Goal: Task Accomplishment & Management: Contribute content

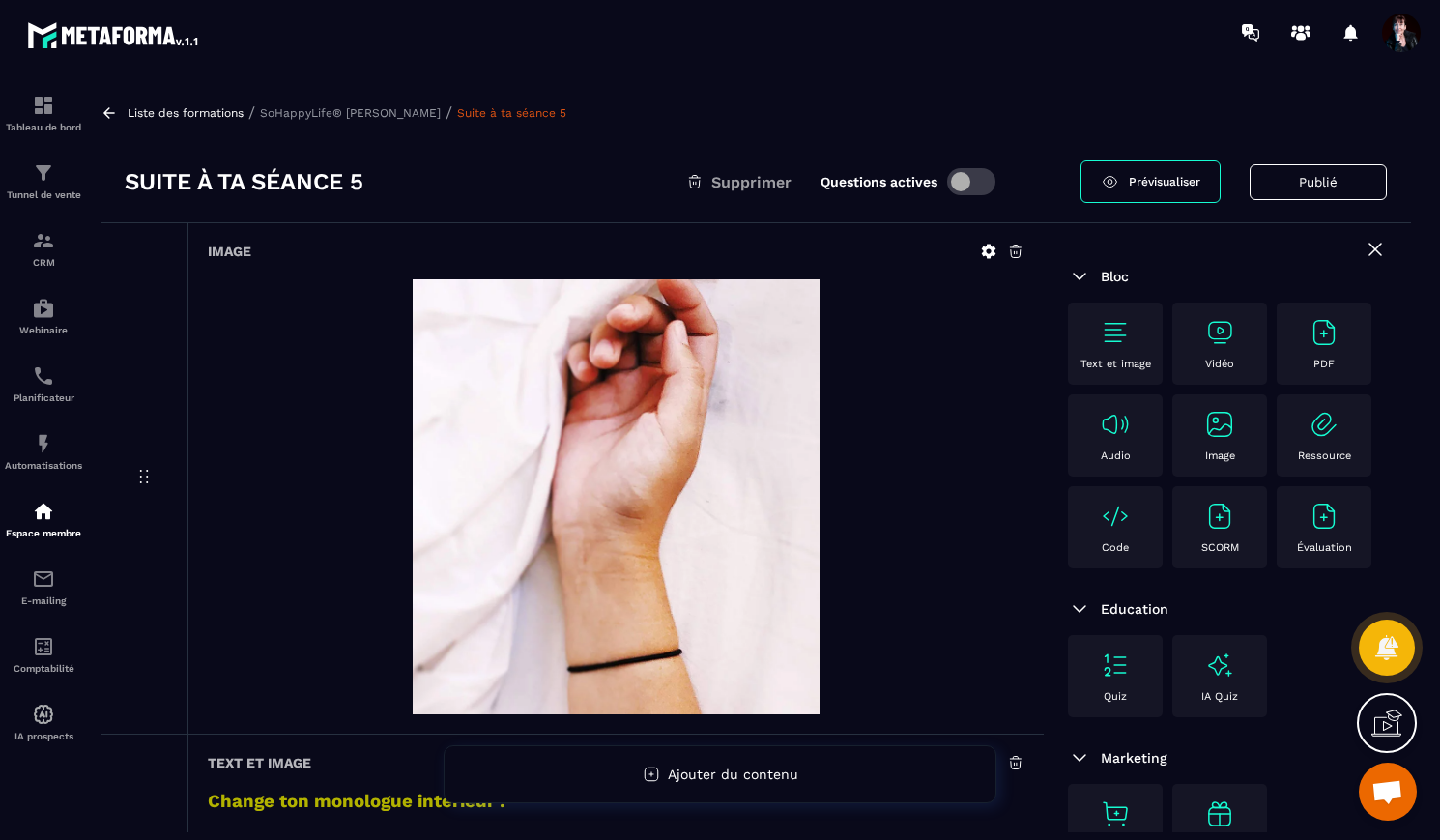
click at [217, 108] on p "Liste des formations" at bounding box center [186, 113] width 116 height 14
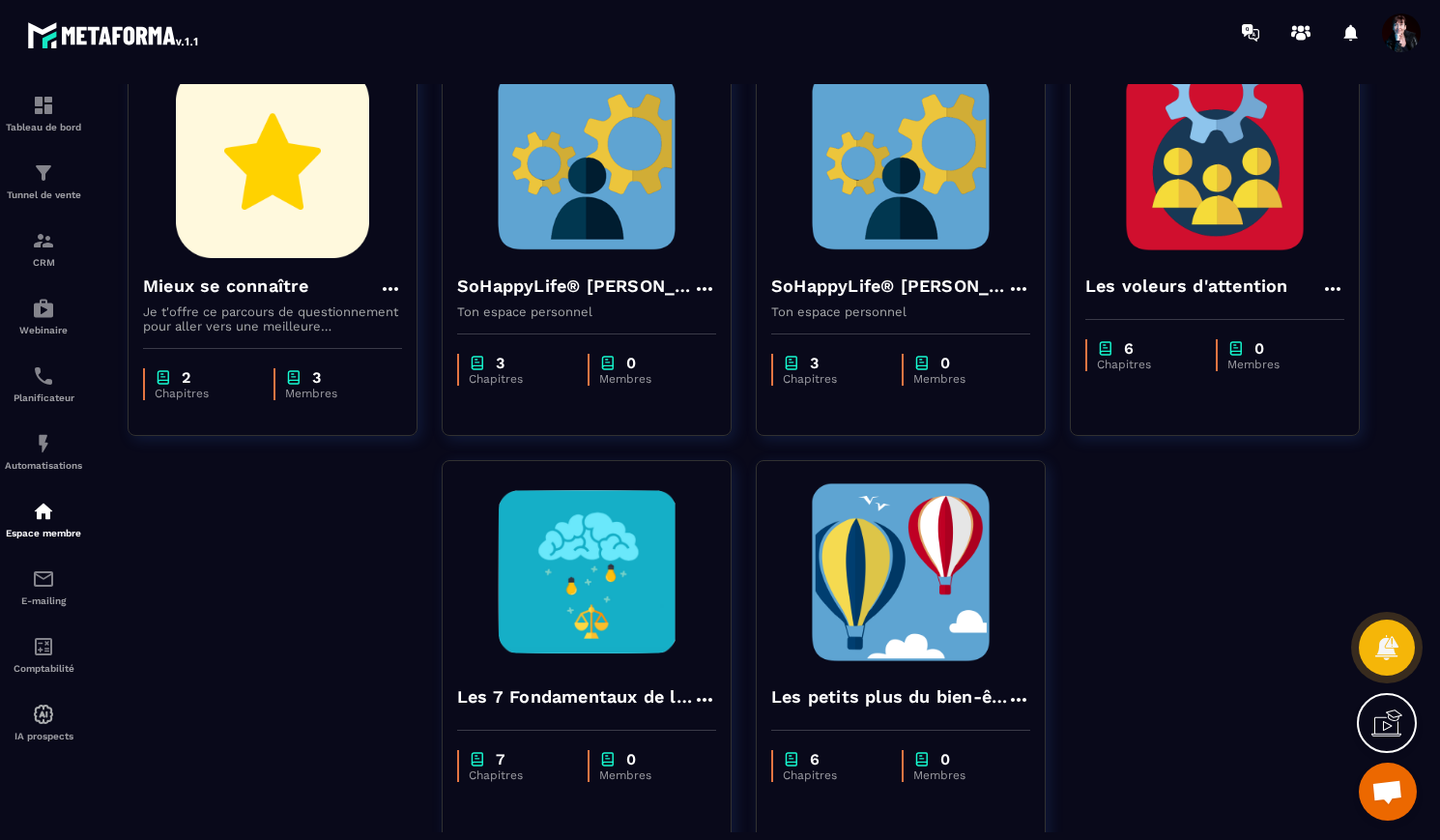
scroll to position [608, 0]
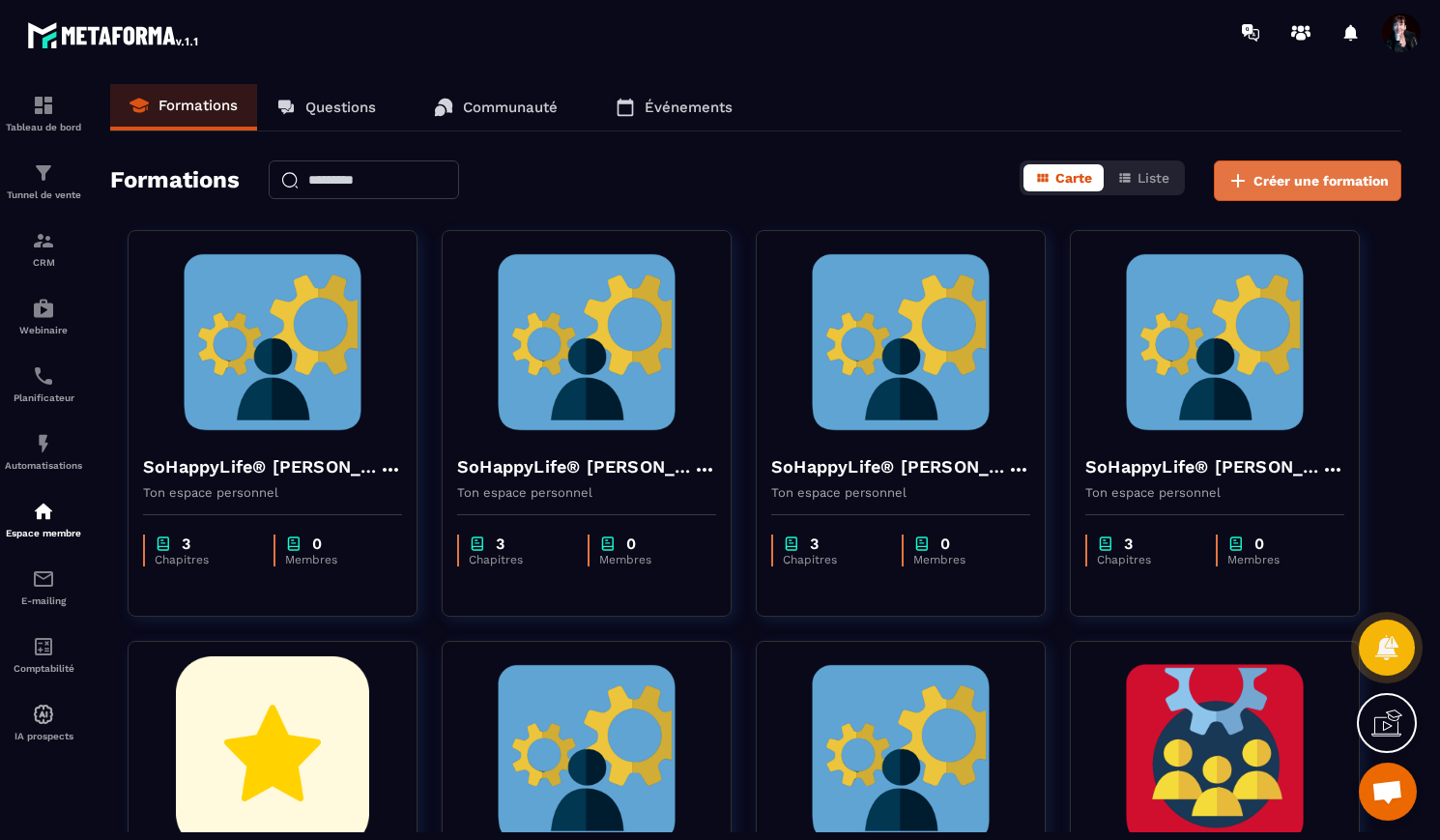
click at [1305, 180] on span "Créer une formation" at bounding box center [1322, 181] width 136 height 20
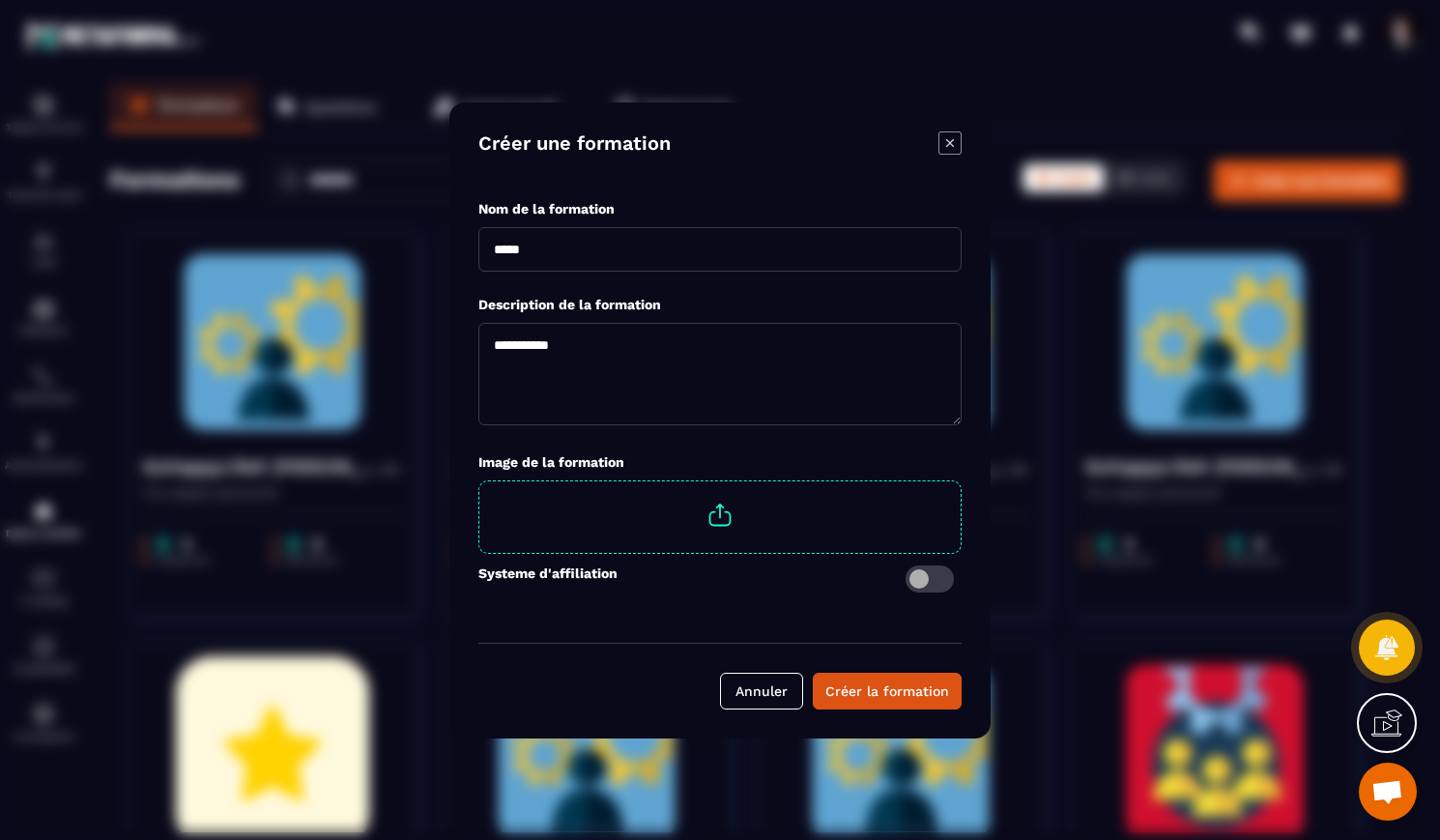
click at [710, 514] on span "Modal window" at bounding box center [719, 514] width 481 height 68
click at [961, 481] on input "Modal window" at bounding box center [961, 481] width 0 height 0
click at [665, 244] on input "Modal window" at bounding box center [720, 249] width 483 height 44
type input "**********"
click at [900, 696] on div "Créer la formation" at bounding box center [887, 691] width 124 height 20
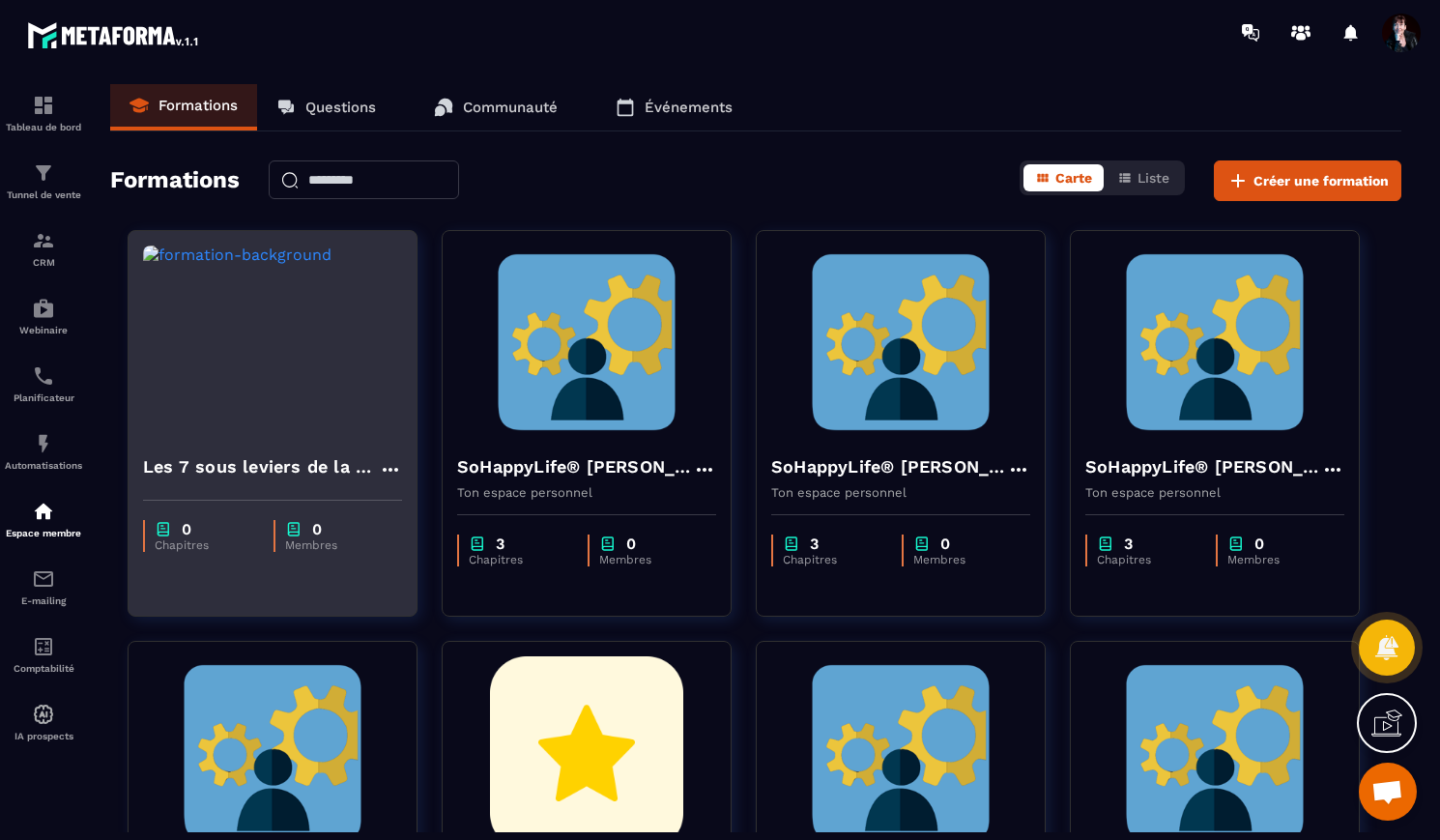
click at [357, 300] on img at bounding box center [271, 342] width 259 height 194
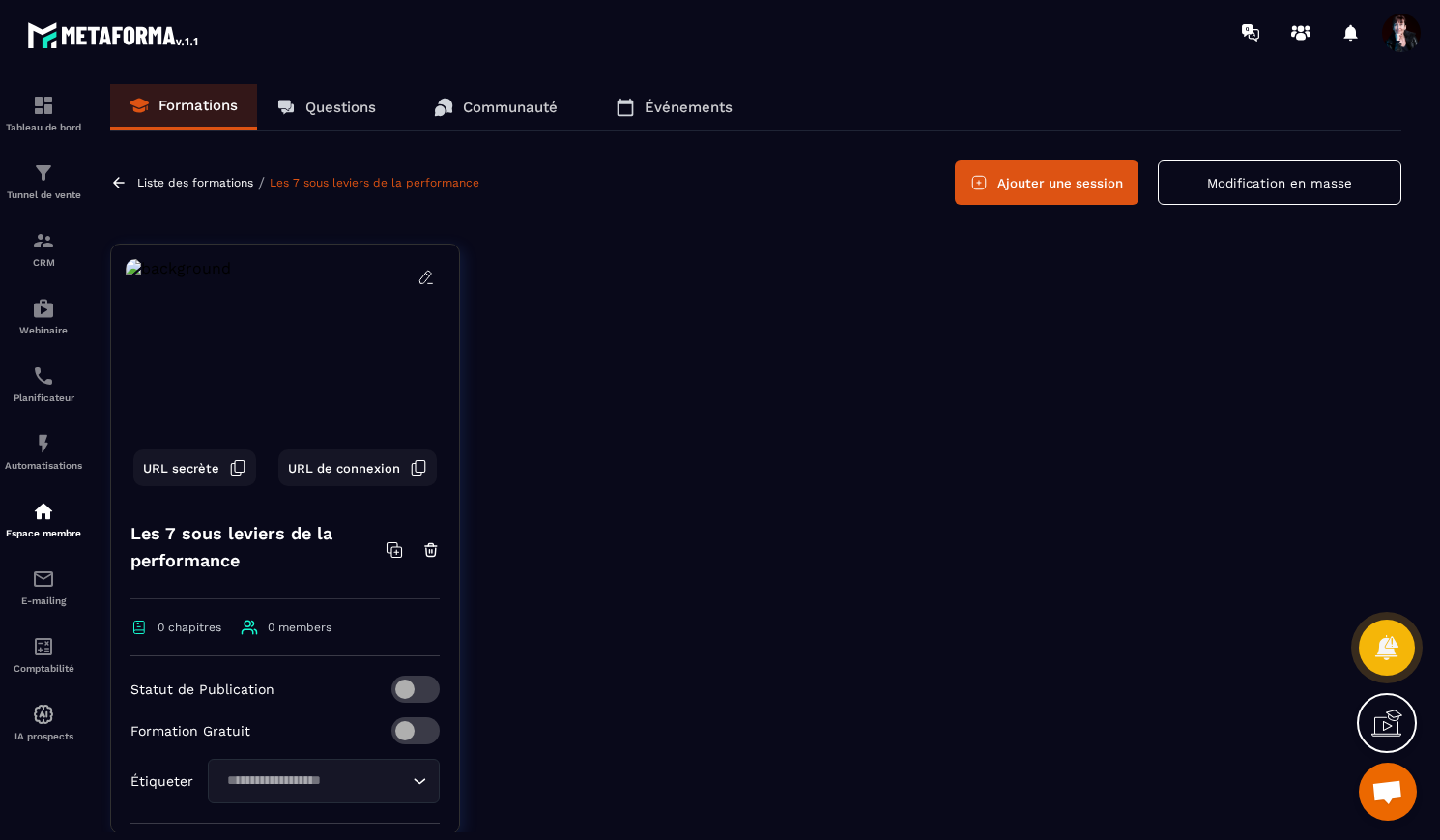
click at [423, 277] on icon at bounding box center [427, 277] width 18 height 18
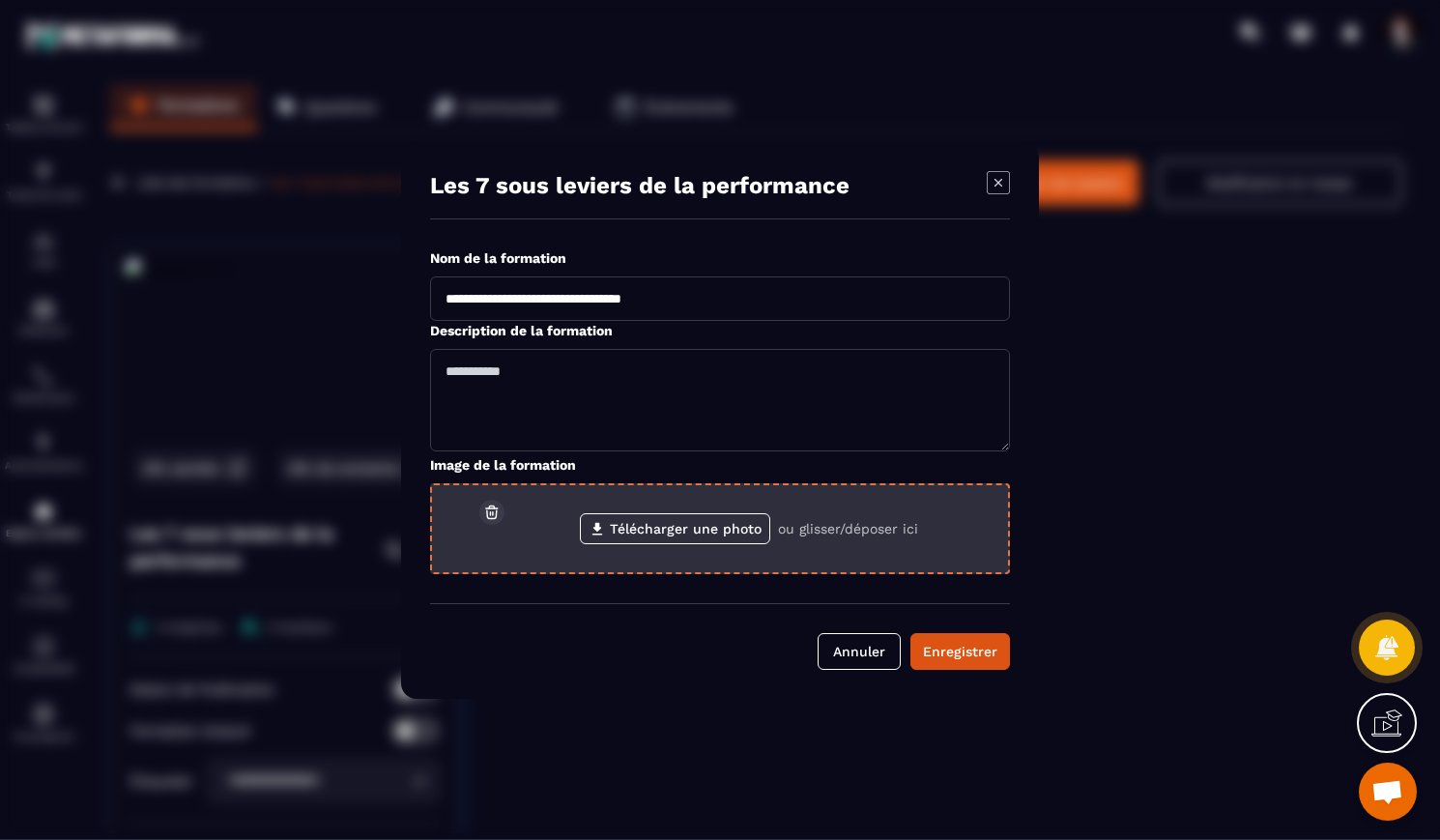
click at [492, 511] on icon "Modal window" at bounding box center [491, 512] width 2 height 3
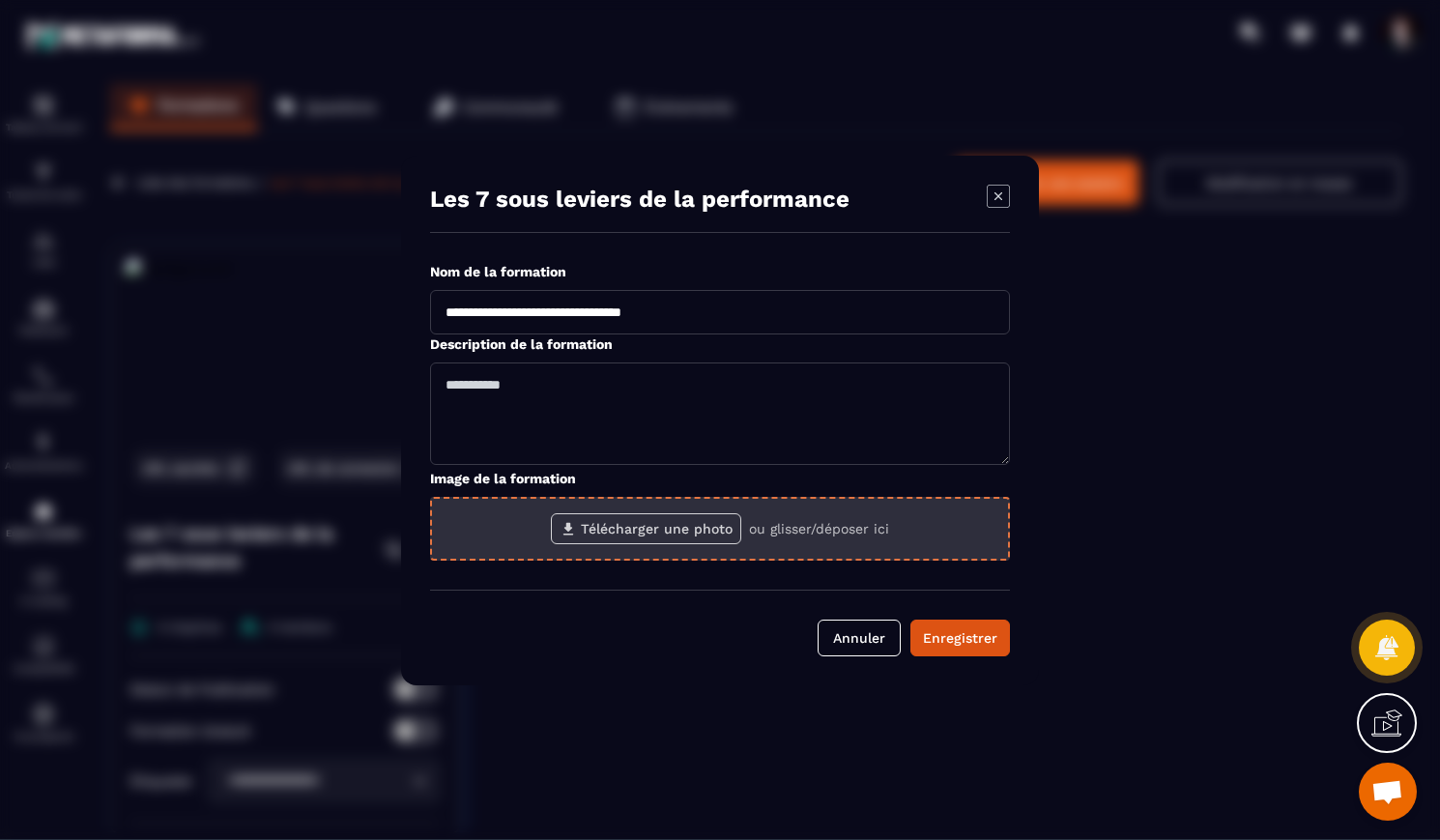
click at [592, 532] on label "Télécharger une photo" at bounding box center [646, 528] width 191 height 30
click at [0, 0] on input "Télécharger une photo" at bounding box center [0, 0] width 0 height 0
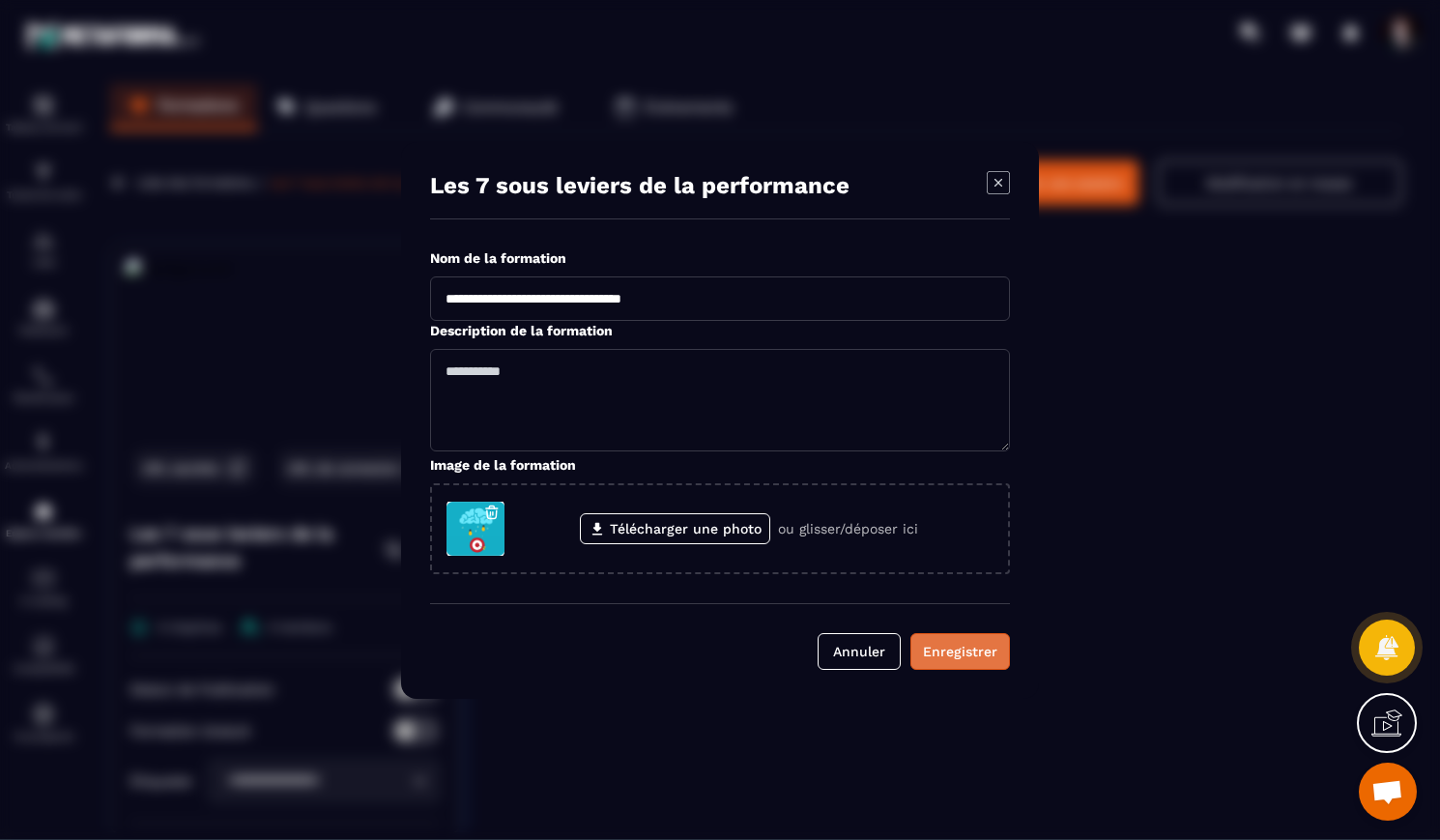
click at [987, 649] on div "Enregistrer" at bounding box center [961, 652] width 75 height 20
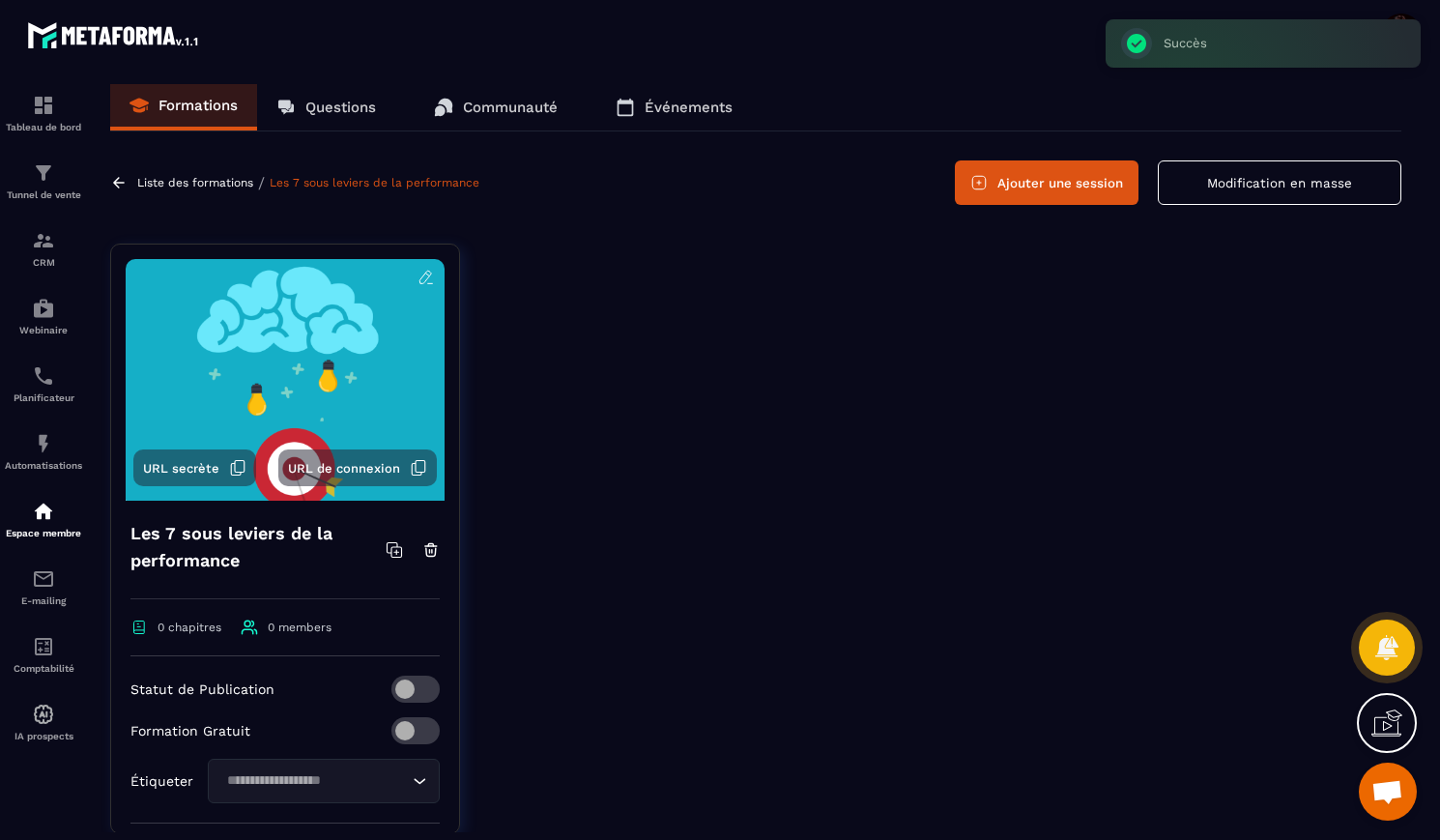
click at [564, 281] on div at bounding box center [945, 554] width 913 height 620
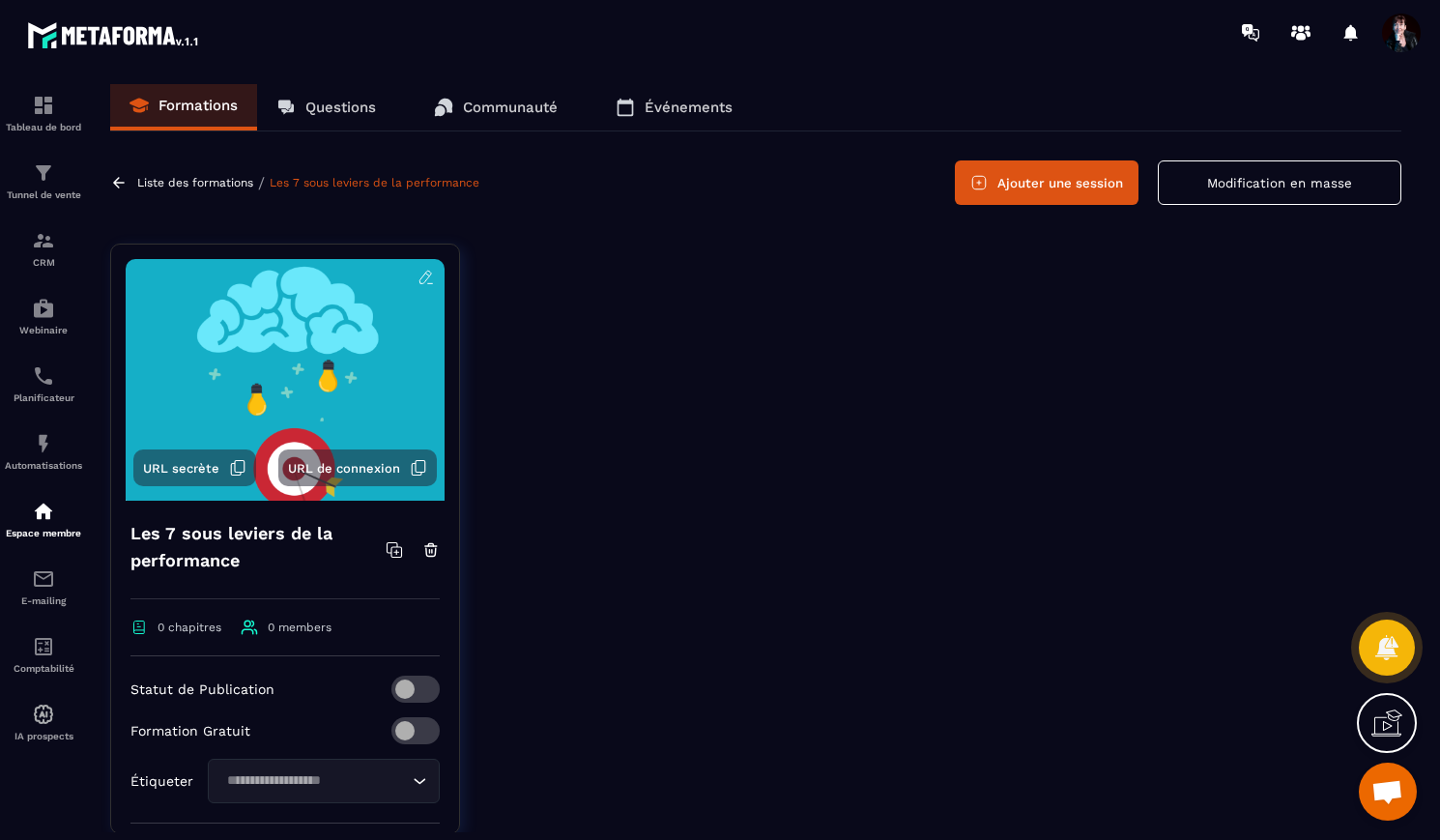
click at [203, 190] on div "Liste des formations / Les 7 sous leviers de la performance" at bounding box center [297, 183] width 374 height 19
click at [204, 185] on p "Liste des formations" at bounding box center [196, 183] width 116 height 14
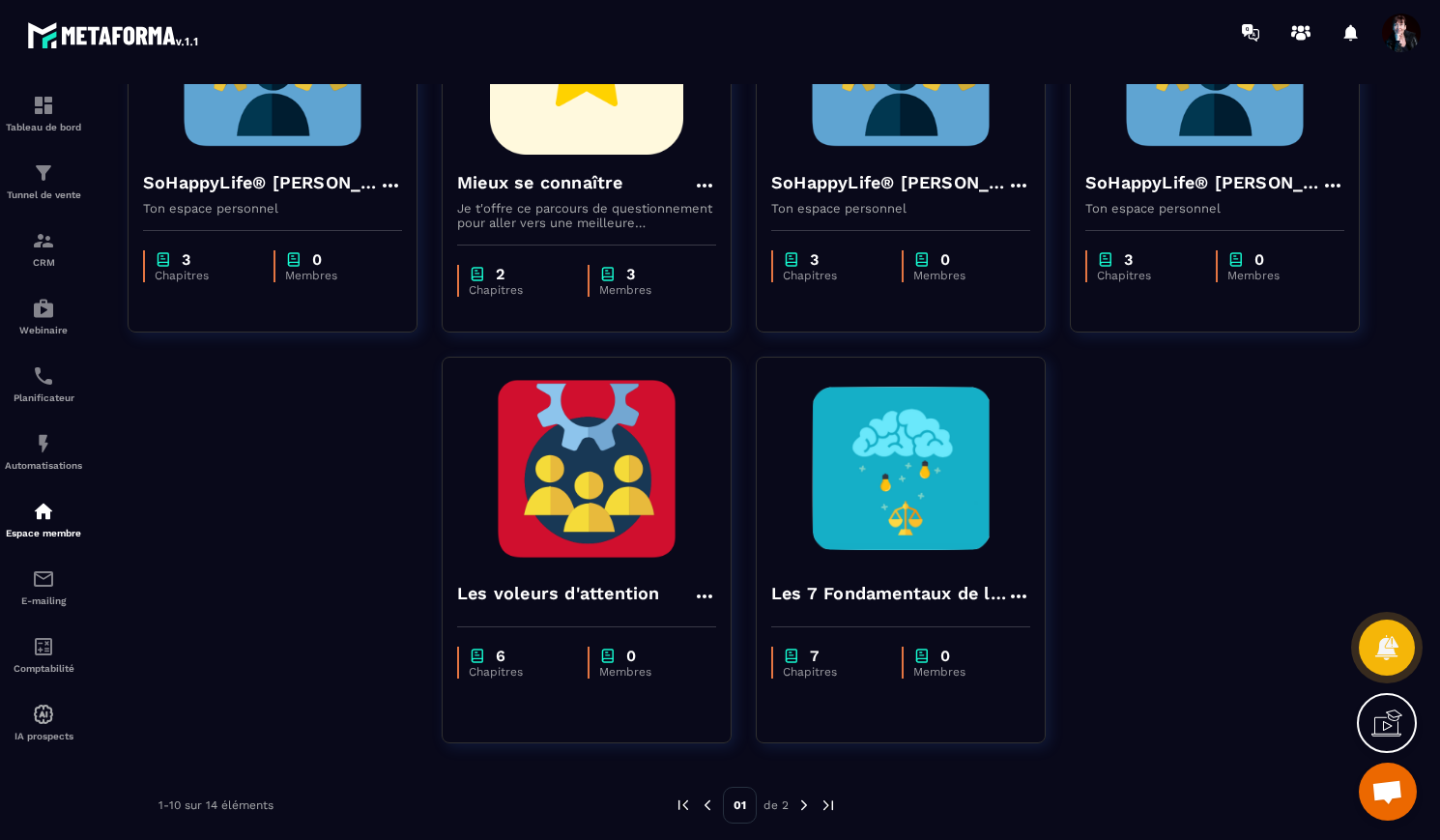
scroll to position [690, 0]
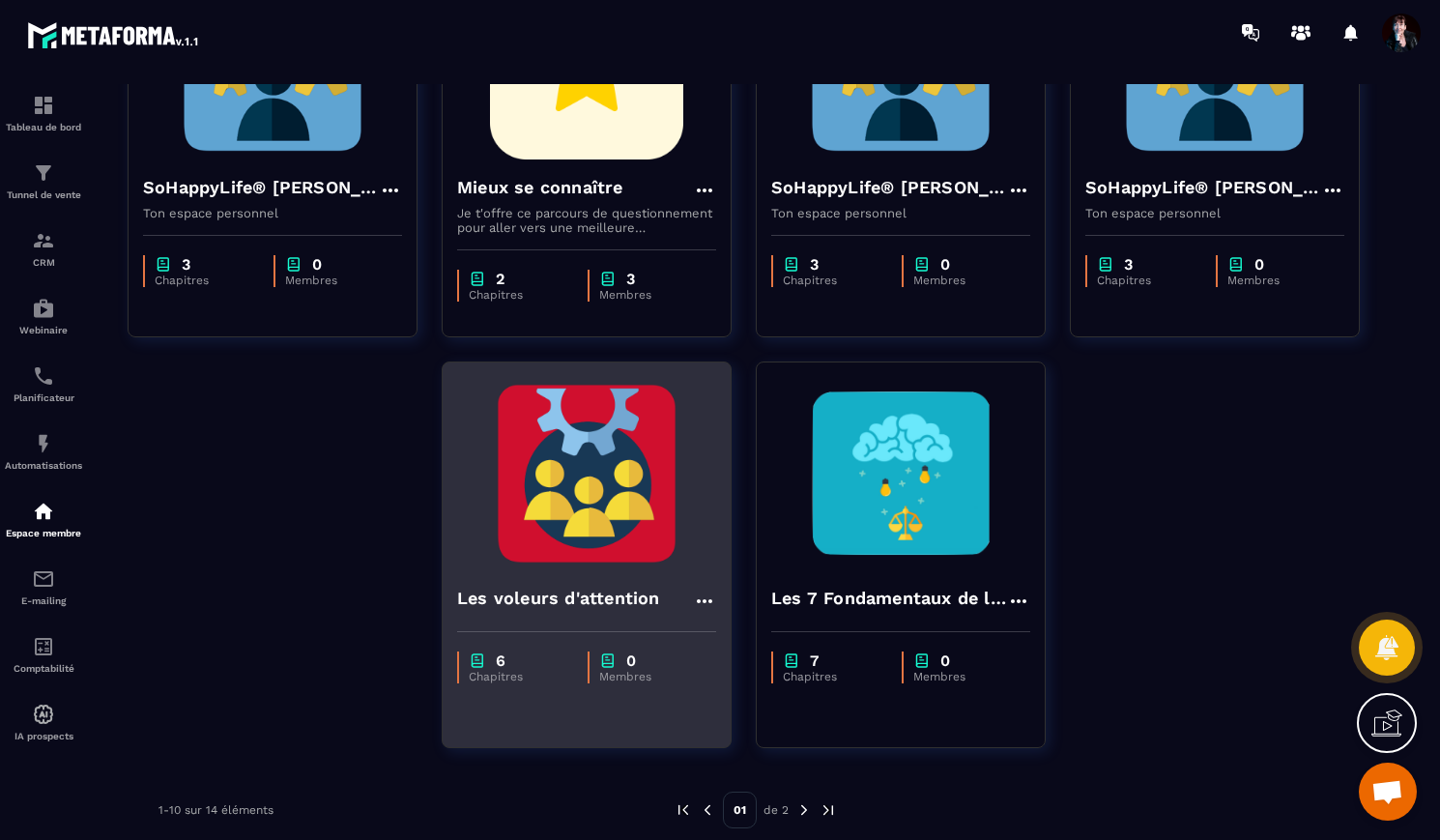
click at [705, 600] on icon at bounding box center [705, 601] width 16 height 4
click at [748, 642] on button "Modifier" at bounding box center [761, 640] width 121 height 34
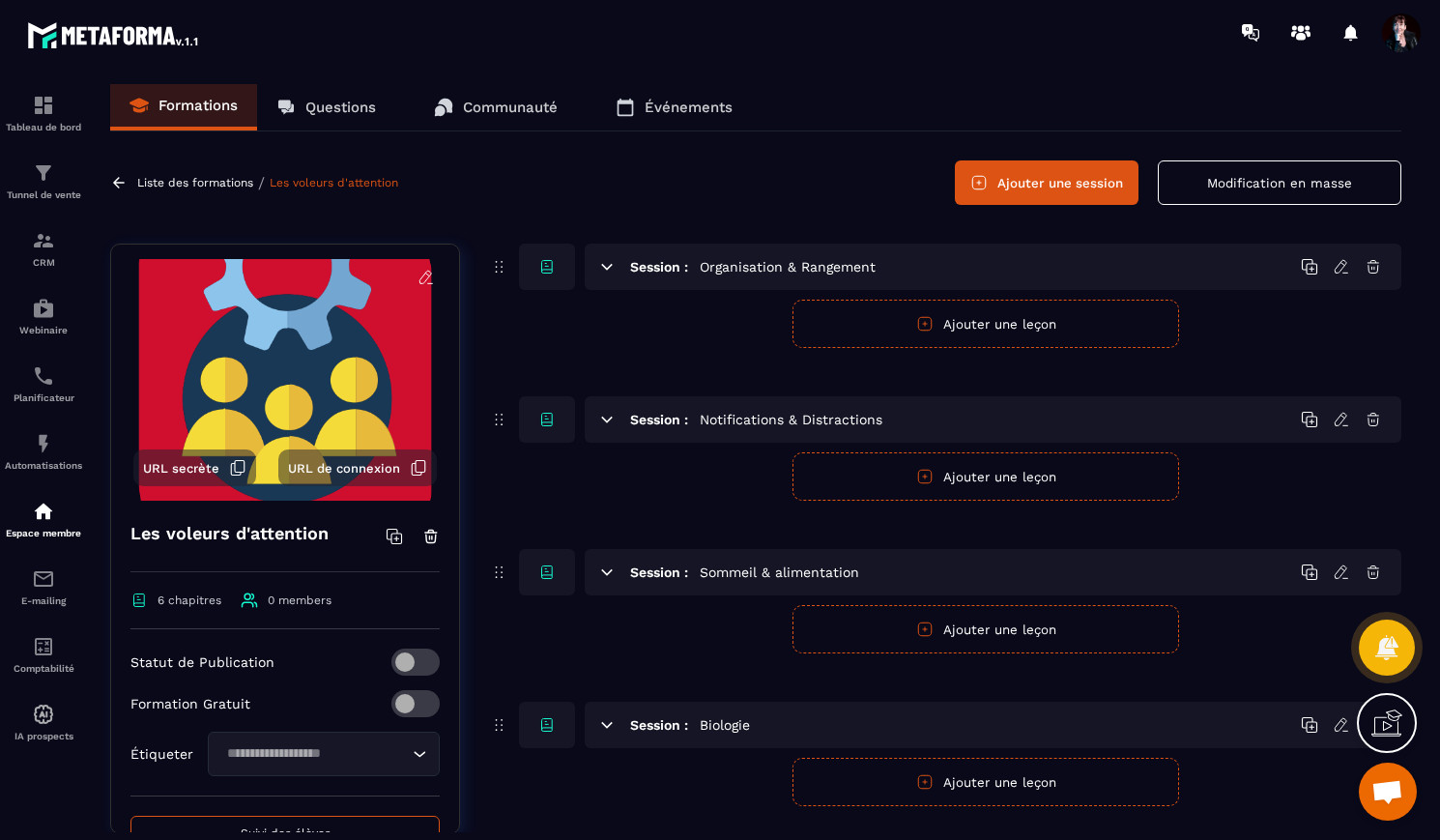
click at [422, 274] on icon at bounding box center [427, 277] width 18 height 18
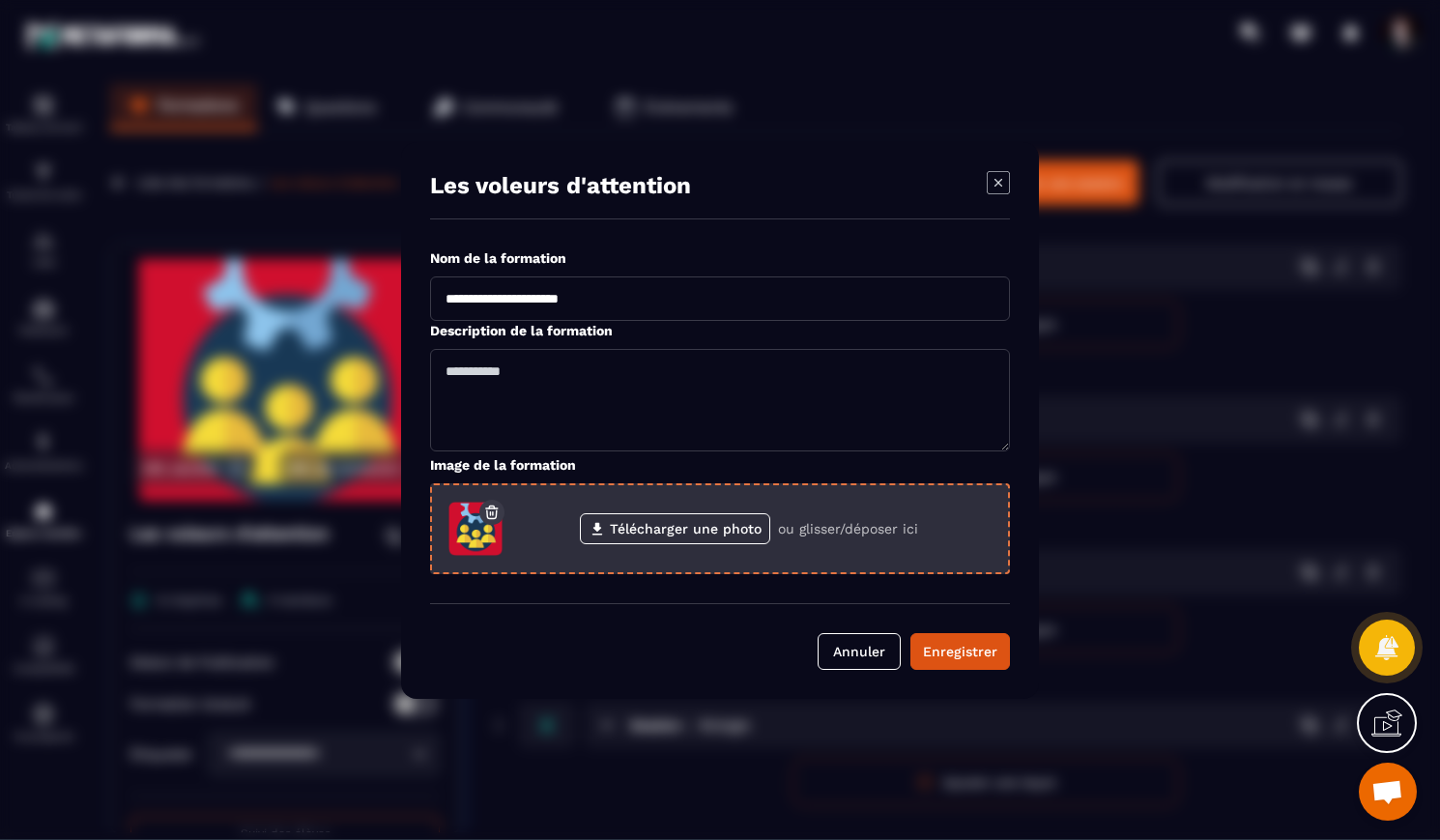
click at [496, 515] on icon "Modal window" at bounding box center [492, 514] width 10 height 8
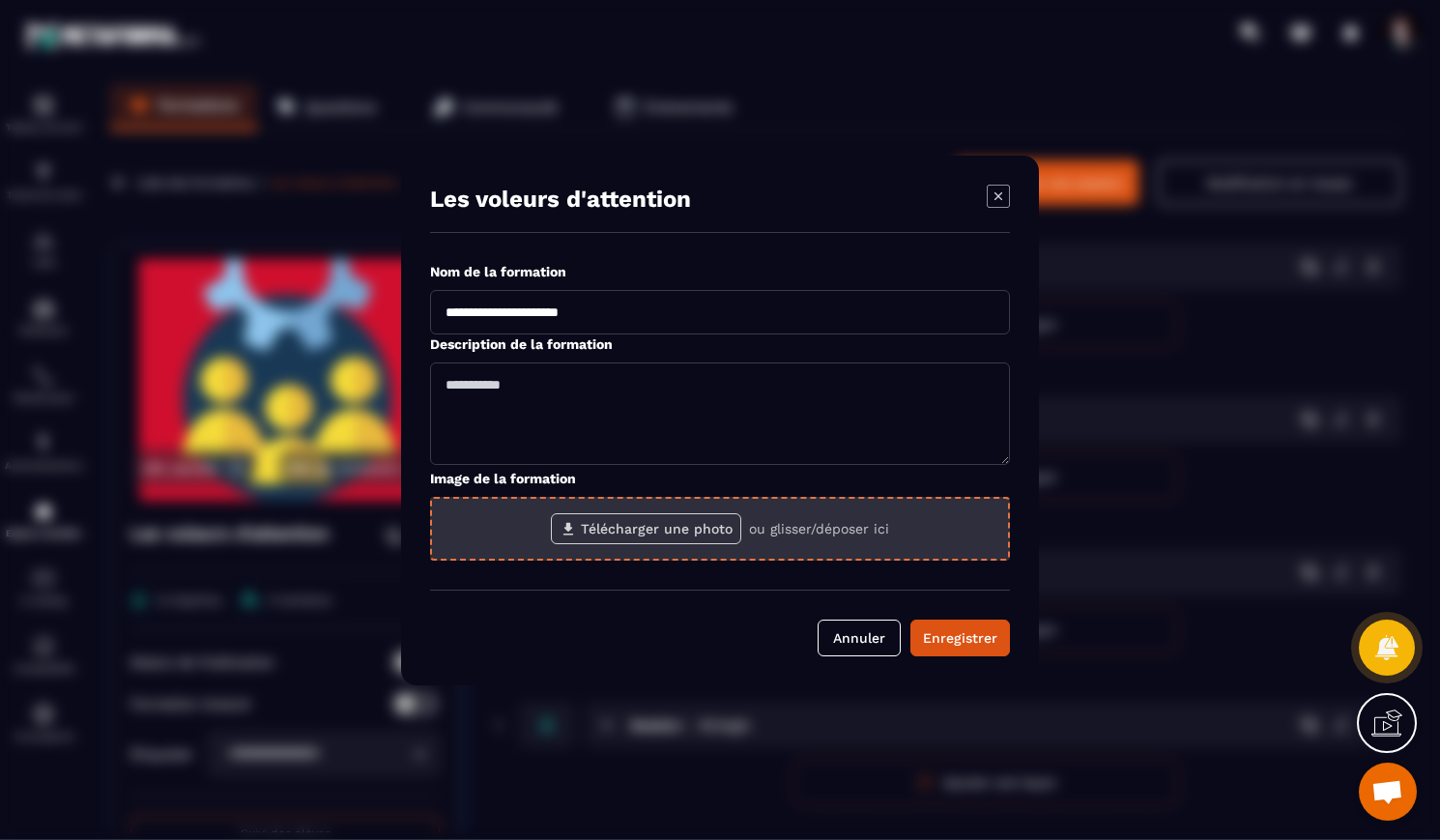
click at [600, 535] on label "Télécharger une photo" at bounding box center [646, 528] width 191 height 30
click at [0, 0] on input "Télécharger une photo" at bounding box center [0, 0] width 0 height 0
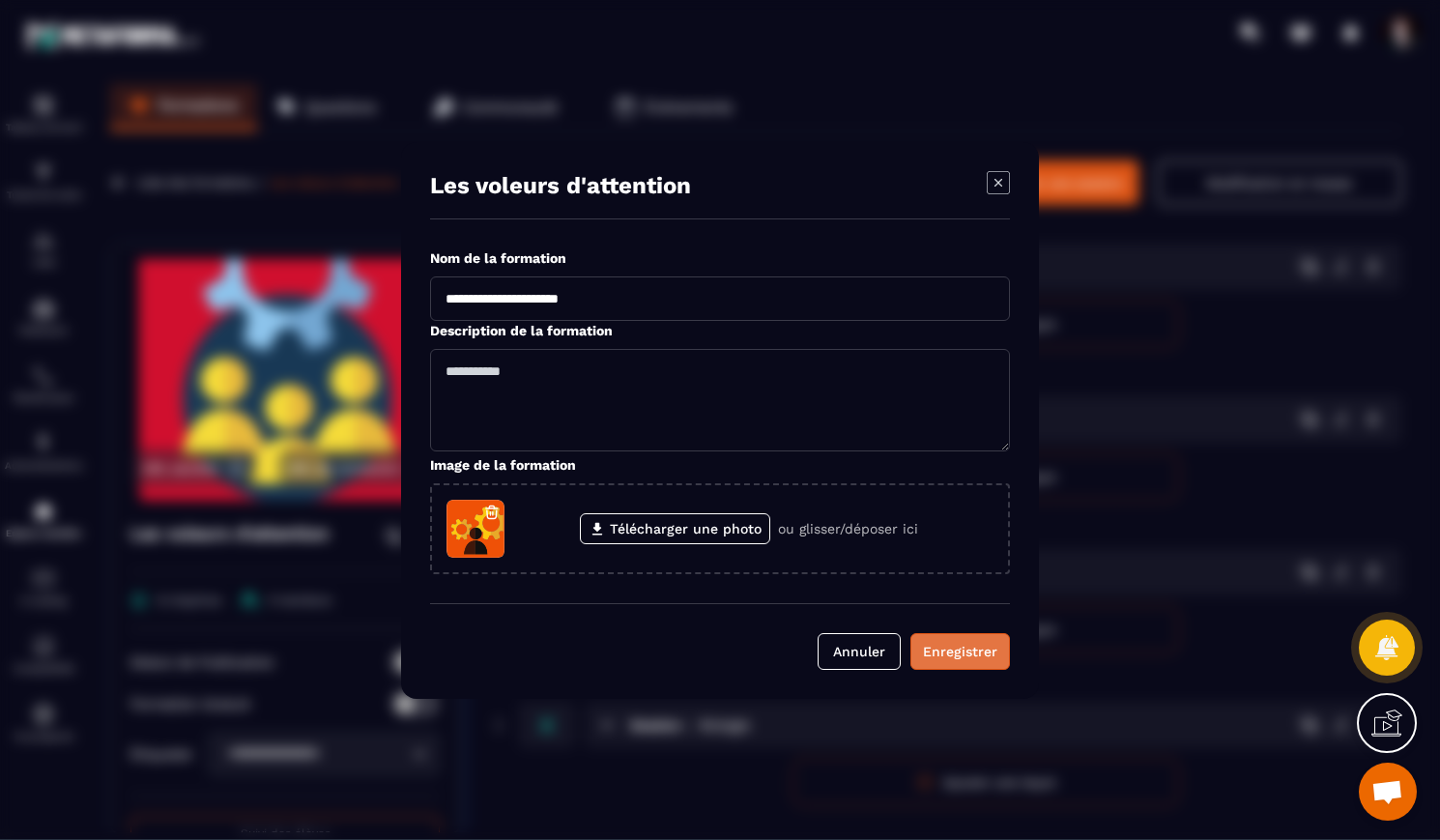
click at [962, 654] on div "Enregistrer" at bounding box center [961, 652] width 75 height 20
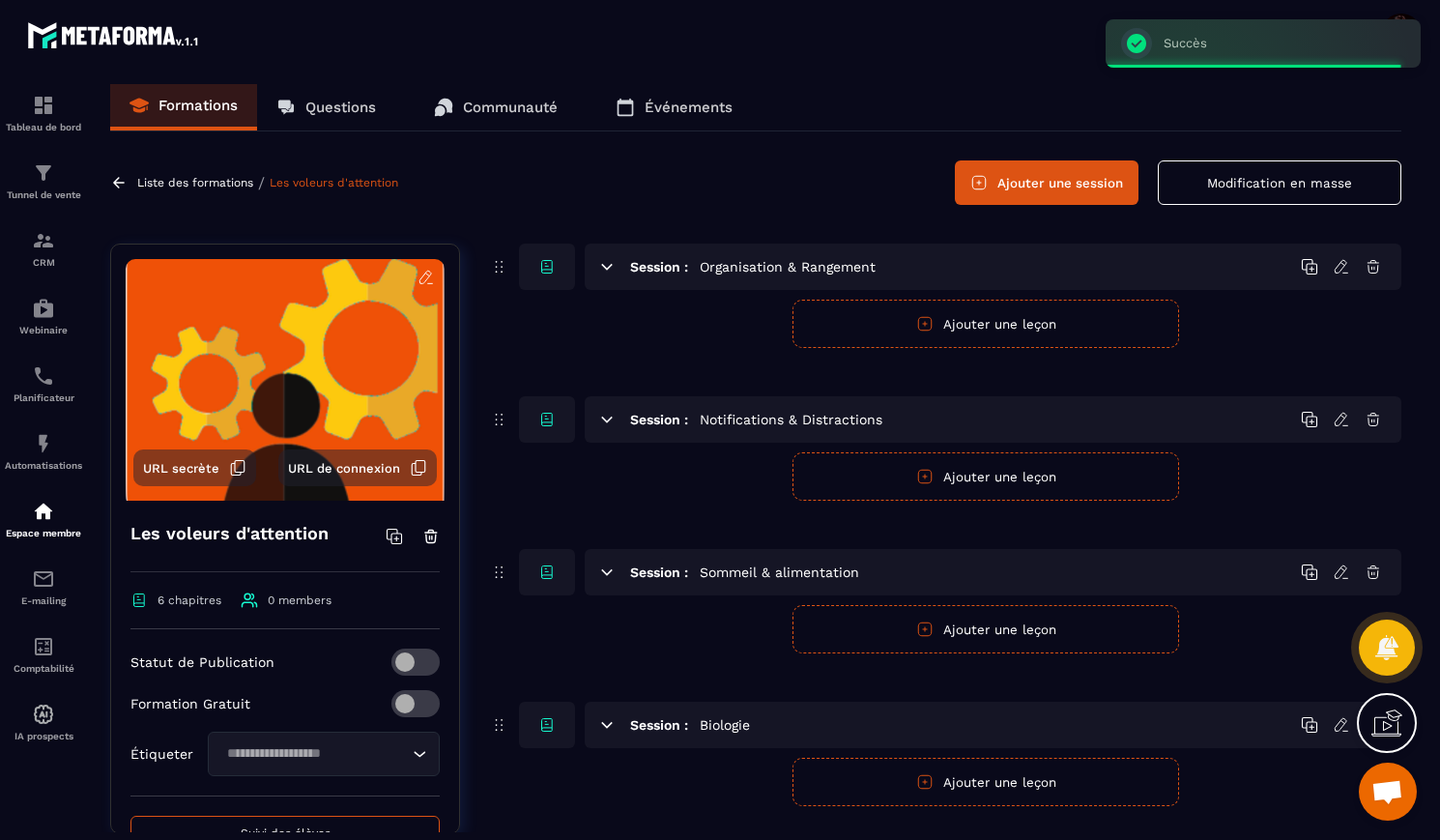
click at [226, 185] on p "Liste des formations" at bounding box center [196, 183] width 116 height 14
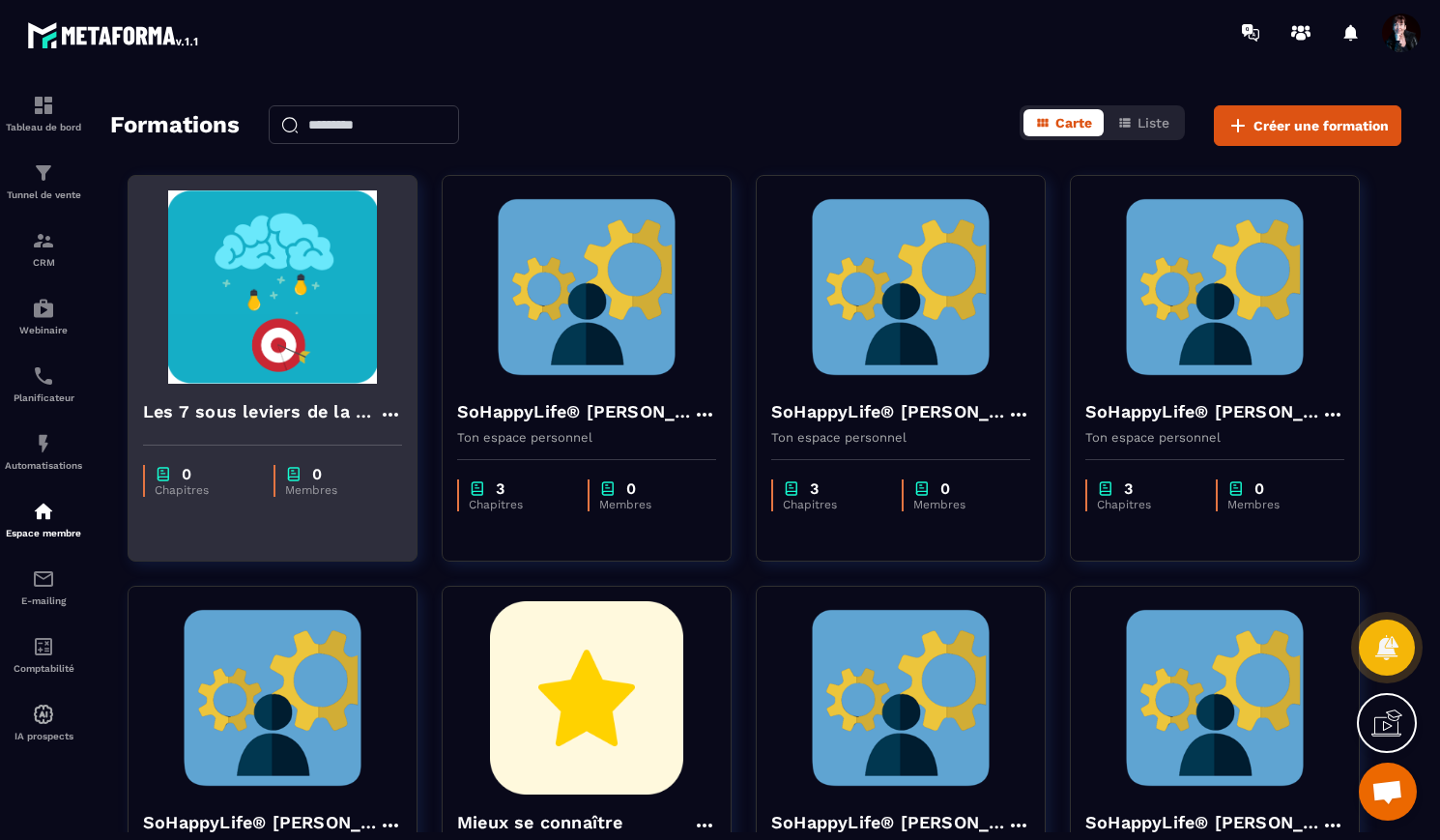
scroll to position [52, 0]
